Goal: Task Accomplishment & Management: Manage account settings

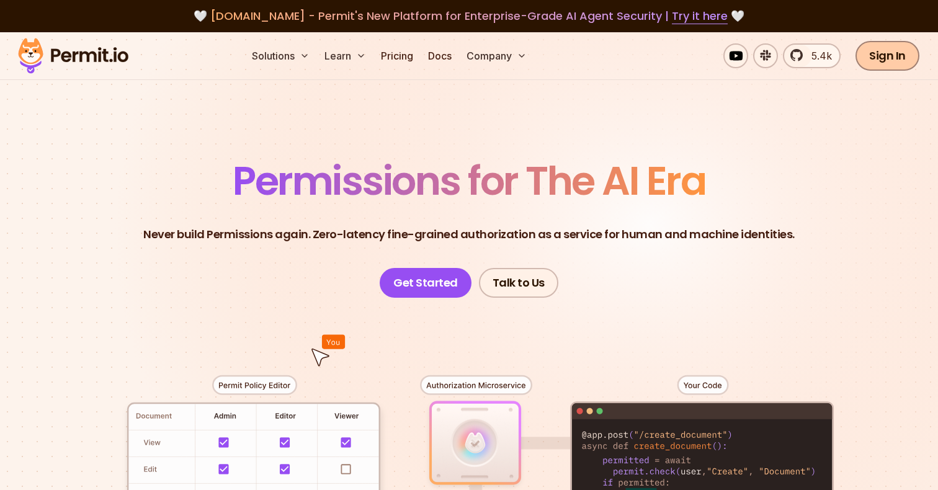
click at [874, 58] on link "Sign In" at bounding box center [888, 56] width 64 height 30
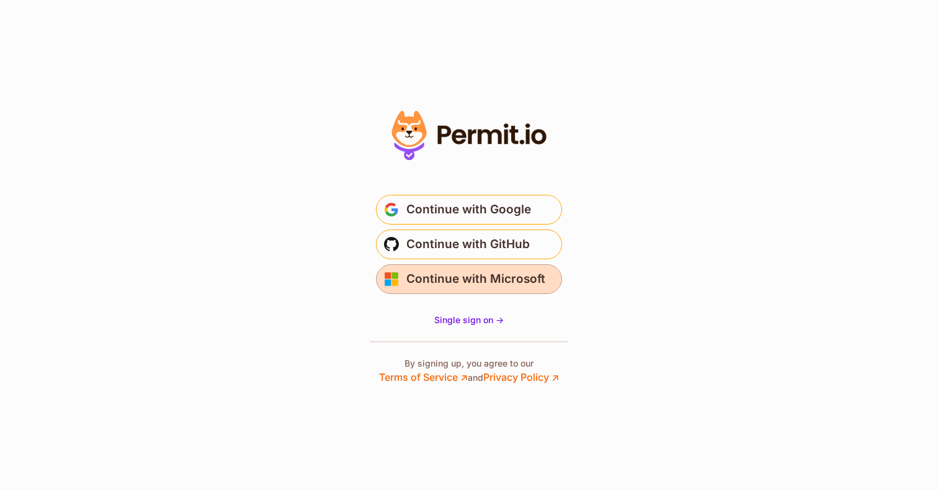
click at [555, 280] on button "Continue with Microsoft" at bounding box center [469, 279] width 186 height 30
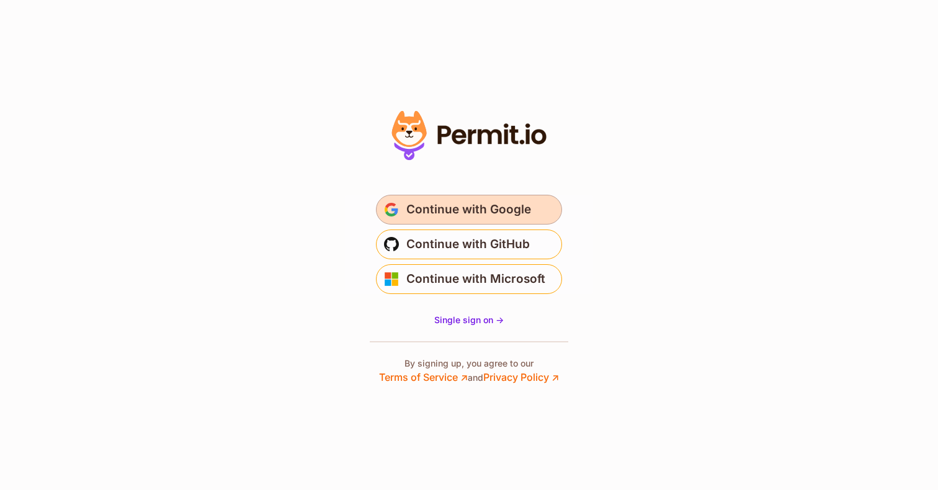
click at [480, 218] on span "Continue with Google" at bounding box center [468, 210] width 125 height 20
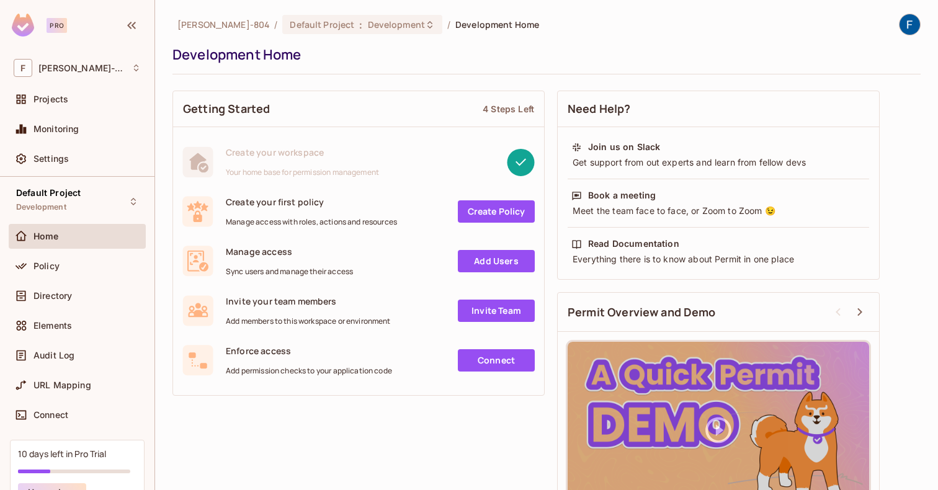
click at [910, 25] on img at bounding box center [910, 24] width 20 height 20
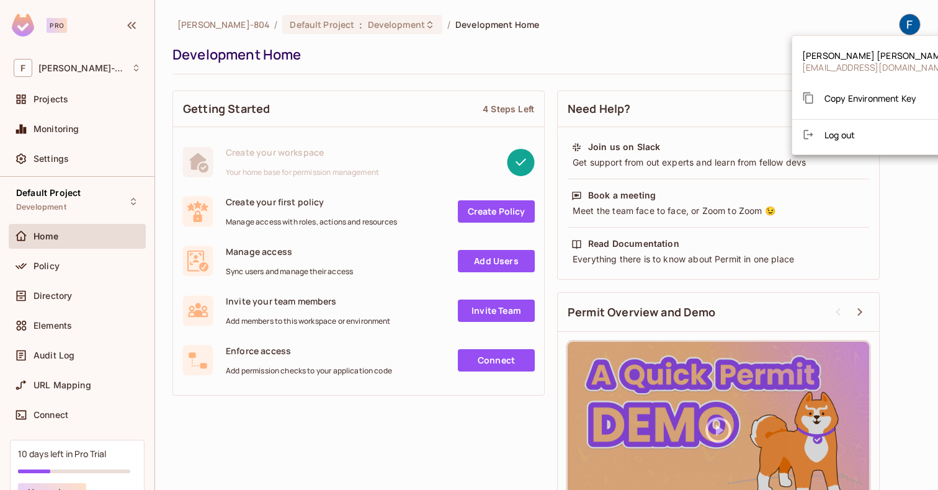
click at [737, 42] on div at bounding box center [469, 245] width 938 height 490
